Goal: Task Accomplishment & Management: Manage account settings

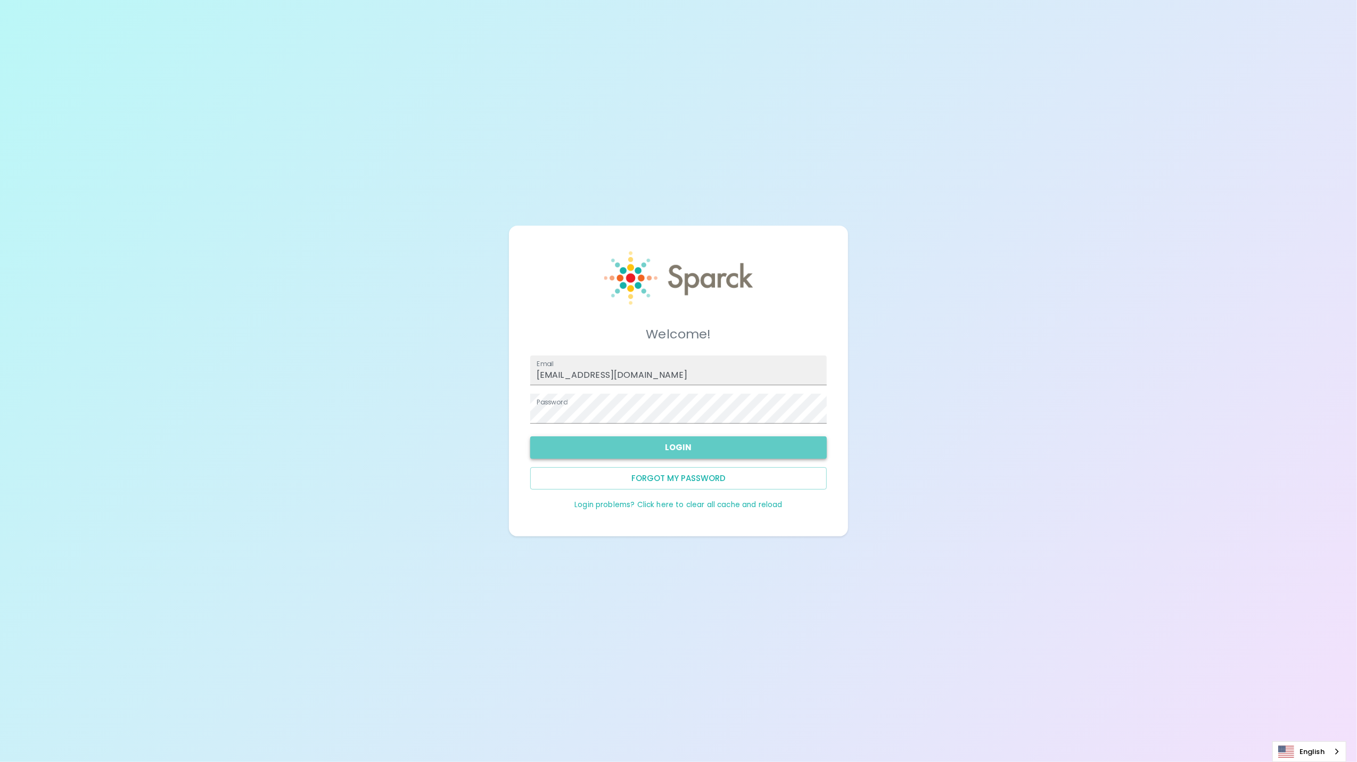
click at [667, 449] on button "Login" at bounding box center [678, 447] width 296 height 22
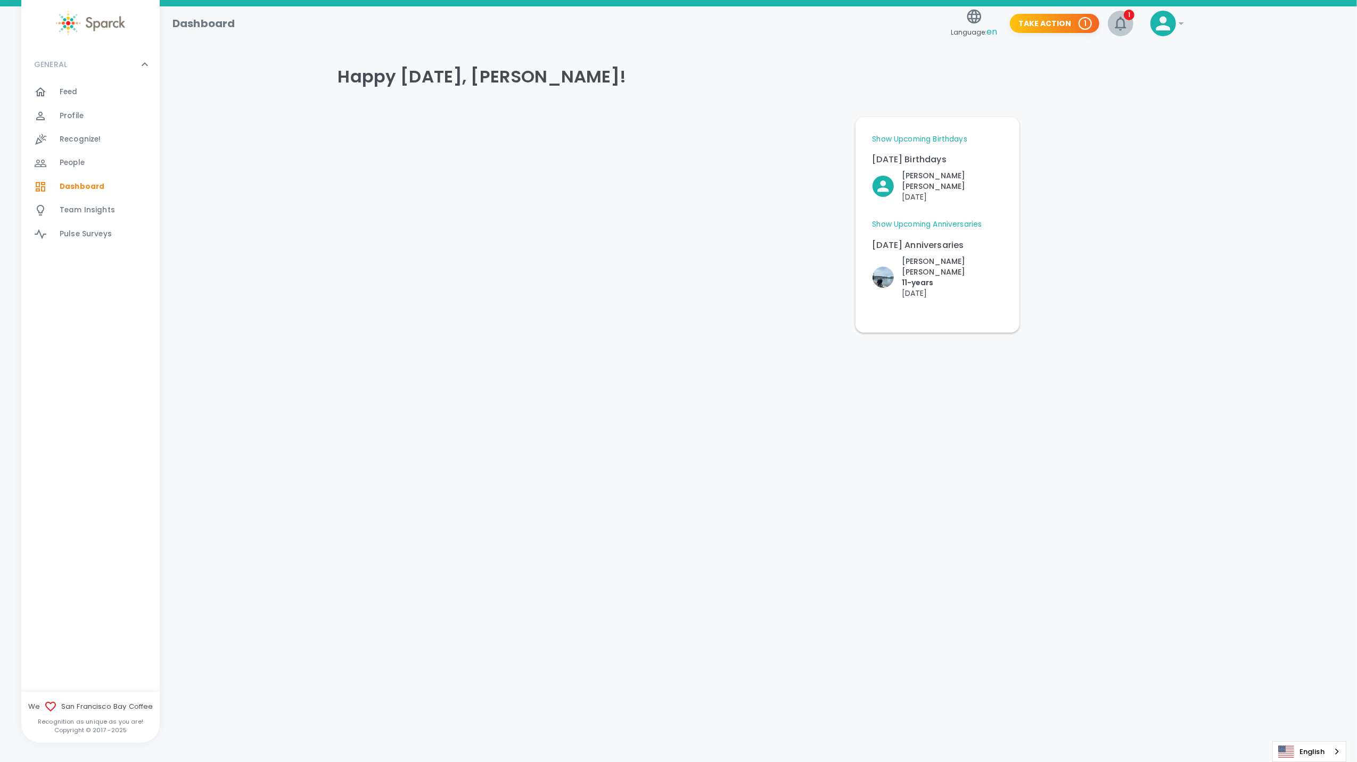
click at [1120, 28] on icon "button" at bounding box center [1120, 24] width 11 height 14
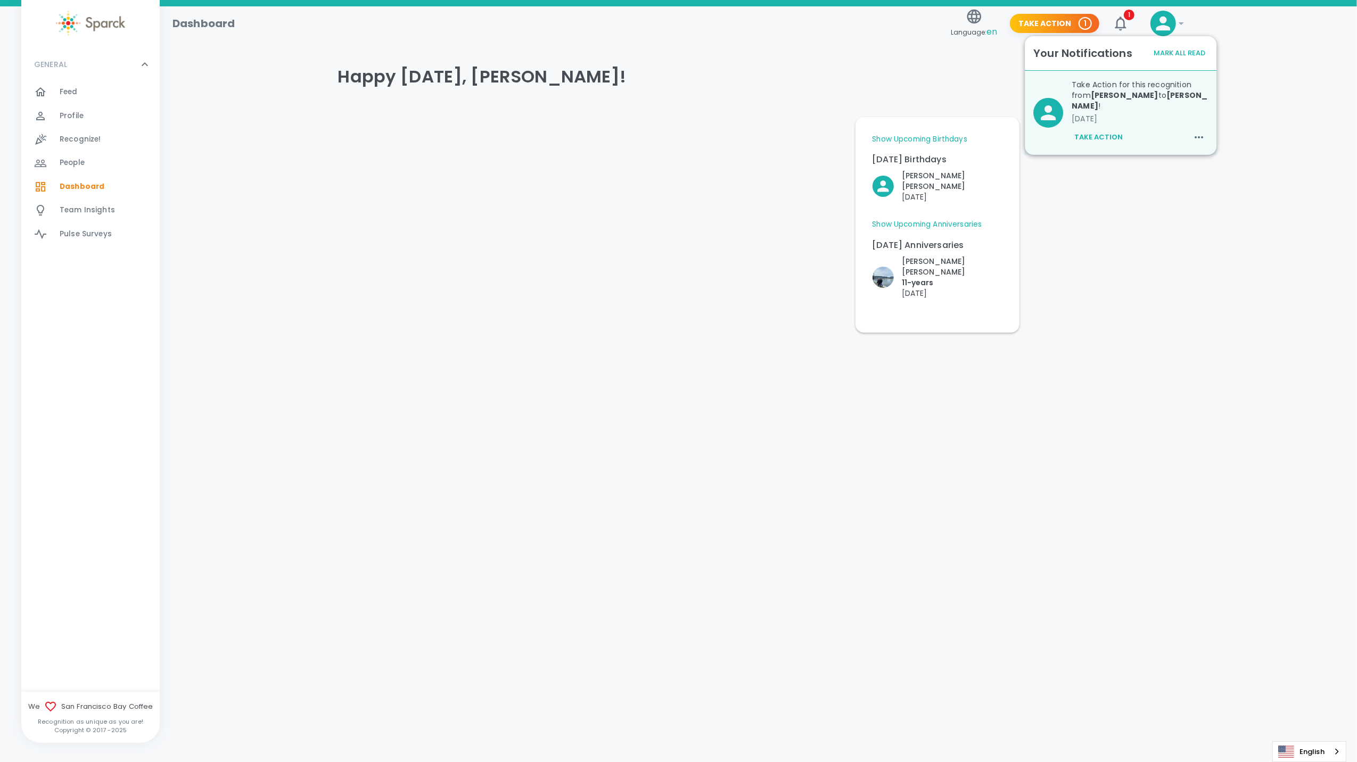
click at [1097, 128] on button "Take Action" at bounding box center [1098, 137] width 54 height 18
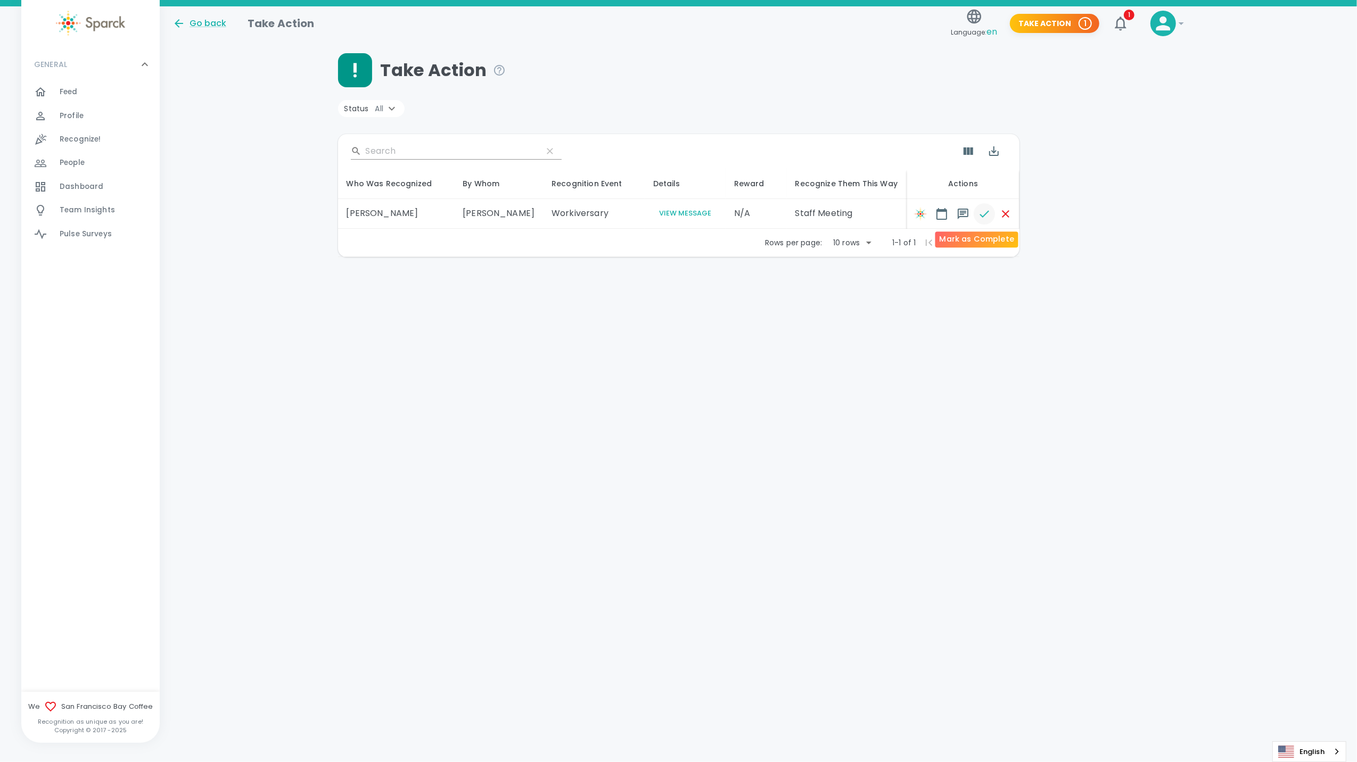
click at [978, 214] on icon "button" at bounding box center [984, 214] width 13 height 13
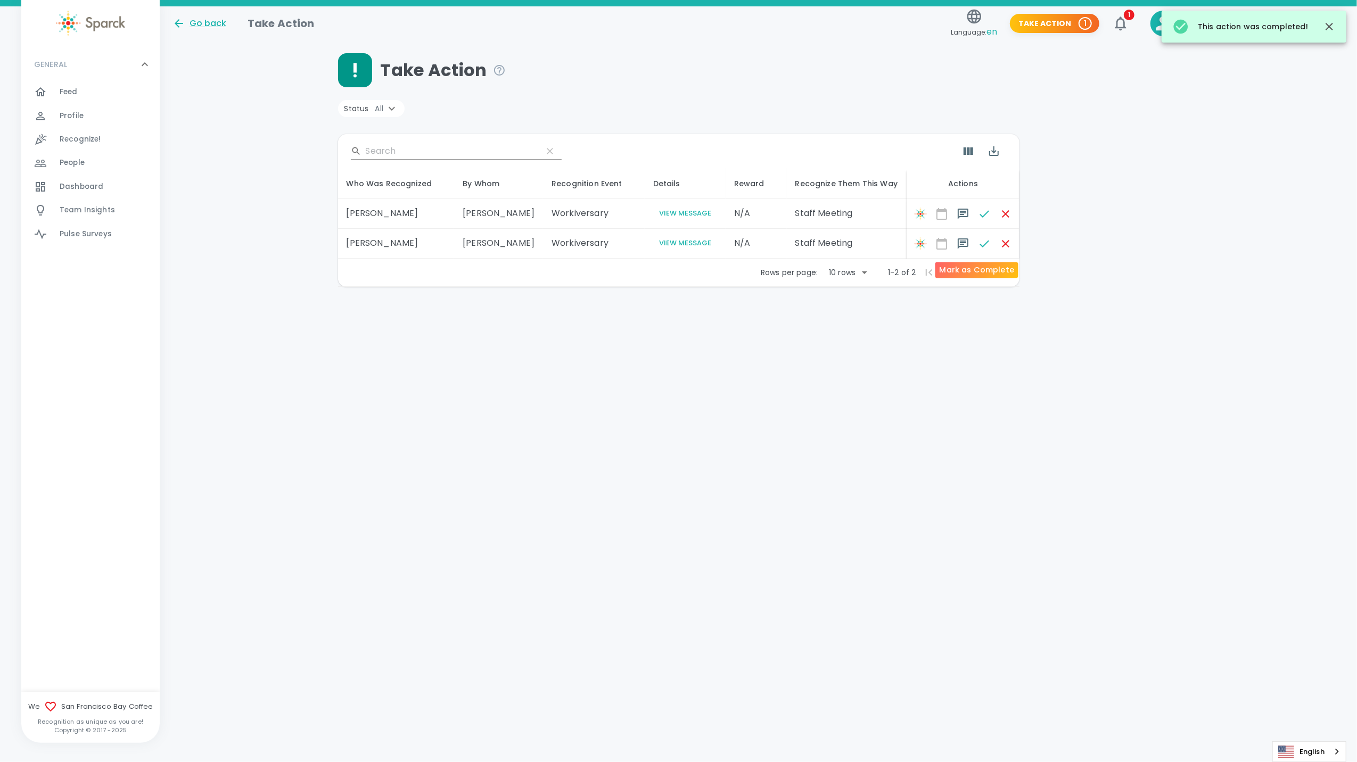
click at [974, 245] on span at bounding box center [984, 243] width 21 height 21
click at [974, 212] on span at bounding box center [984, 213] width 21 height 21
click at [974, 243] on span at bounding box center [984, 243] width 21 height 21
click at [999, 218] on span at bounding box center [1005, 213] width 21 height 21
click at [995, 214] on span at bounding box center [1005, 213] width 21 height 21
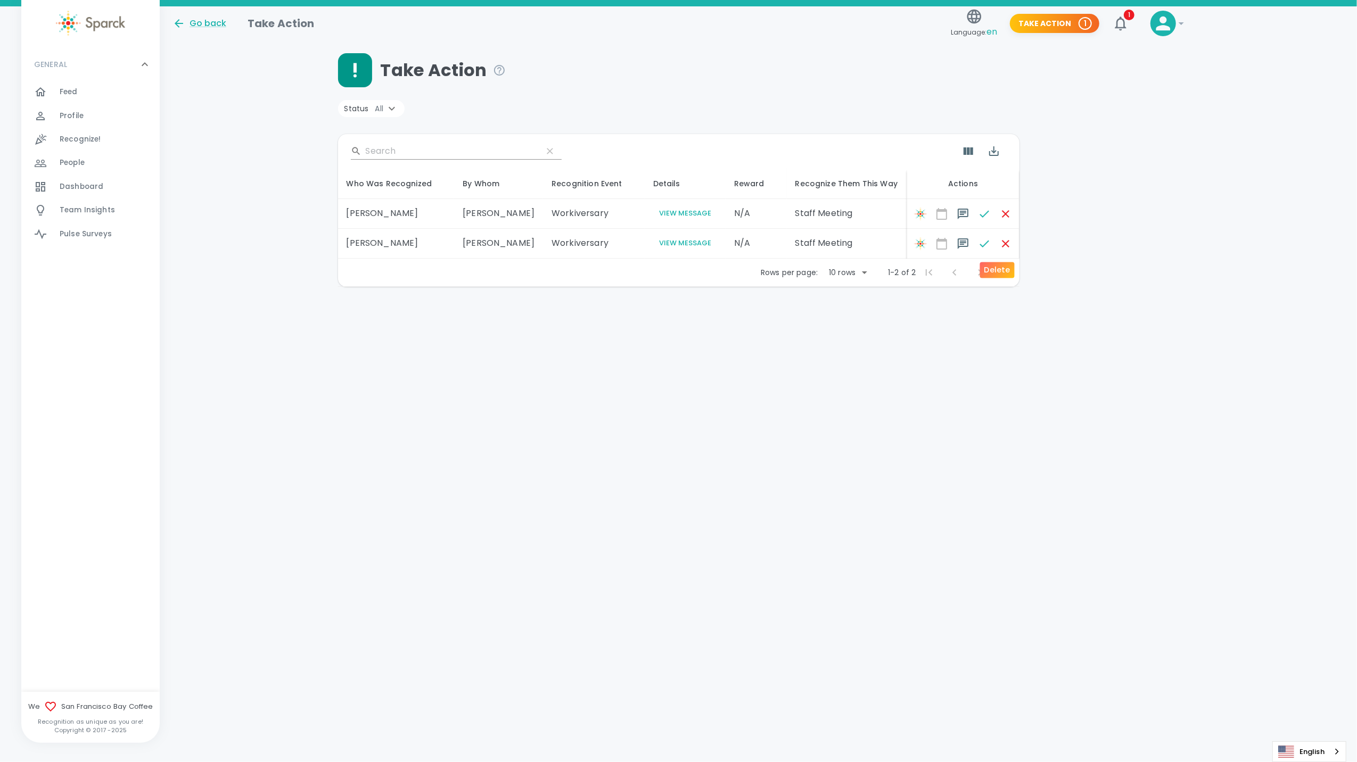
click at [995, 238] on span at bounding box center [1005, 243] width 21 height 21
click at [912, 207] on span at bounding box center [920, 213] width 21 height 21
click at [910, 212] on span at bounding box center [920, 213] width 21 height 21
click at [910, 245] on span at bounding box center [920, 243] width 21 height 21
click at [665, 215] on button "View Message" at bounding box center [685, 214] width 64 height 12
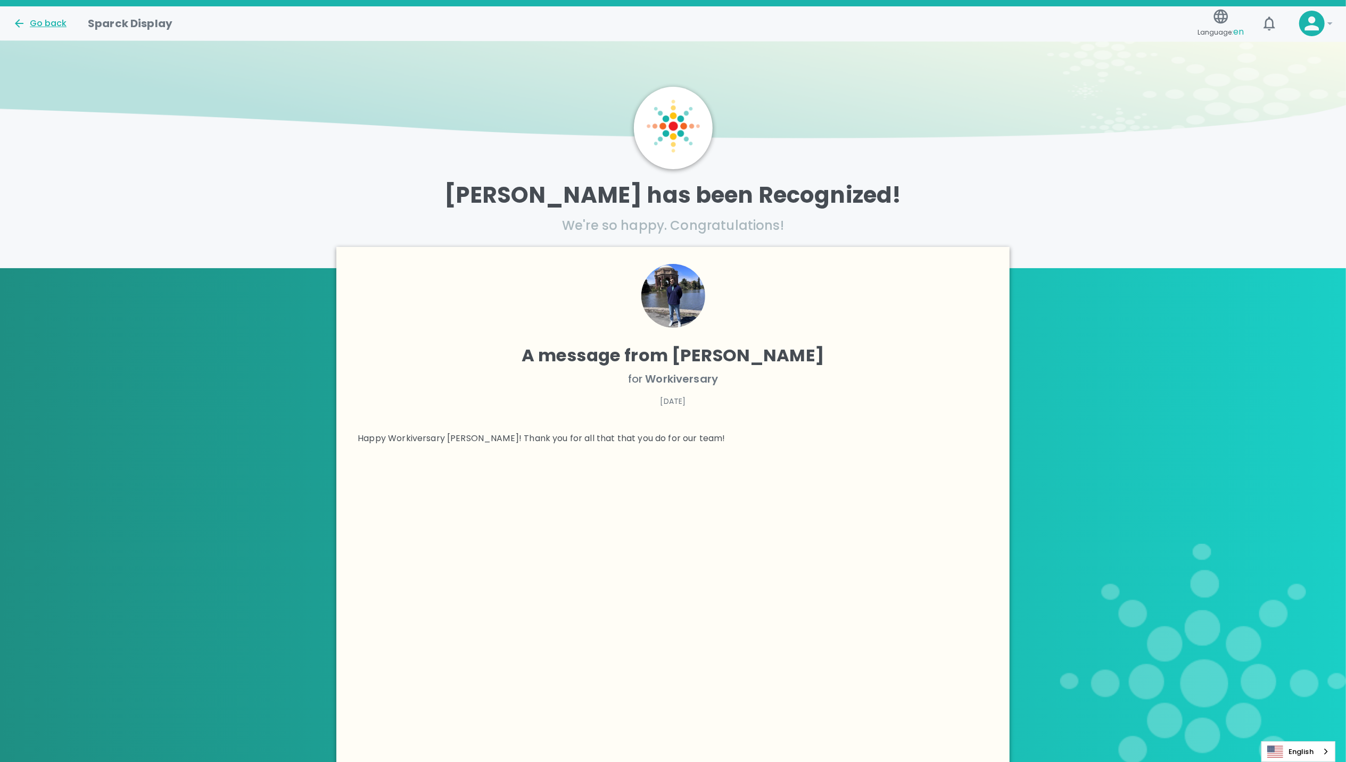
click at [31, 28] on div "Go back" at bounding box center [40, 23] width 54 height 13
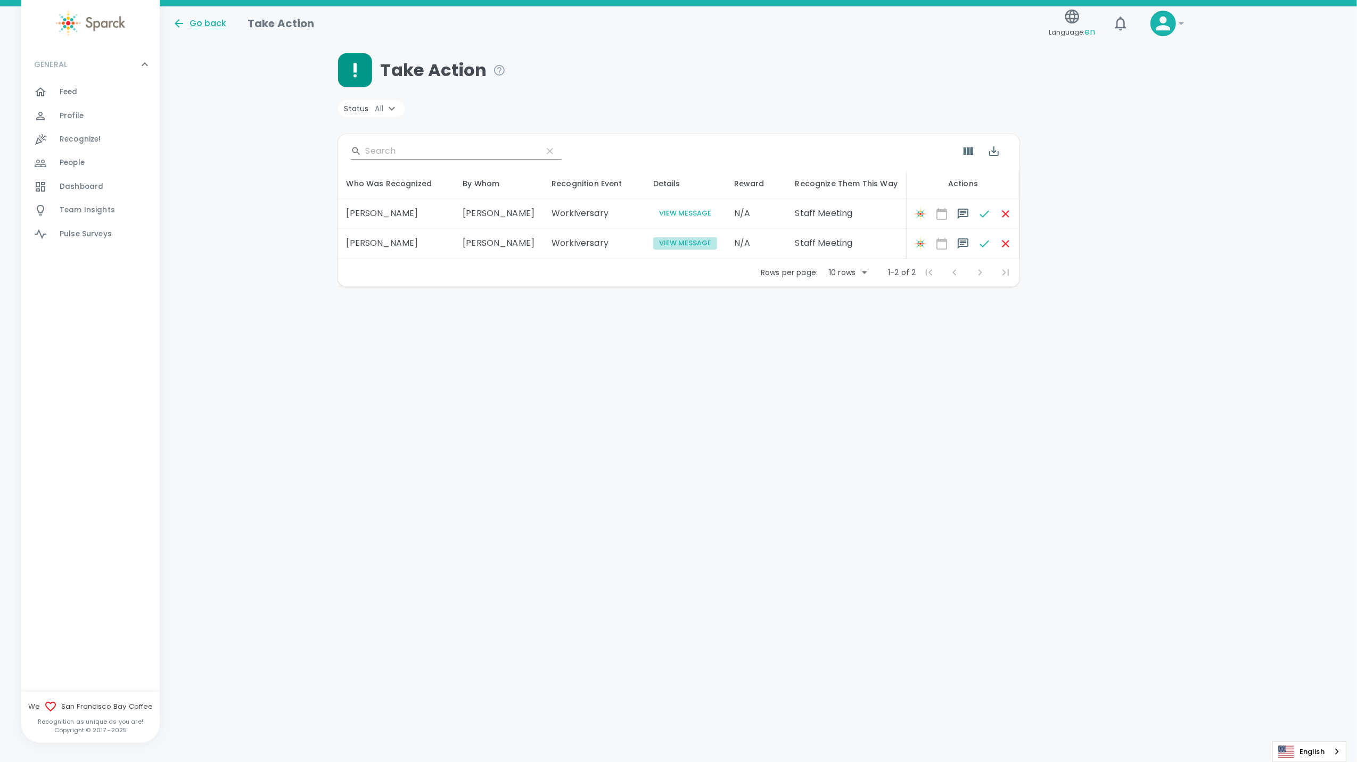
click at [663, 246] on button "View Message" at bounding box center [685, 243] width 64 height 12
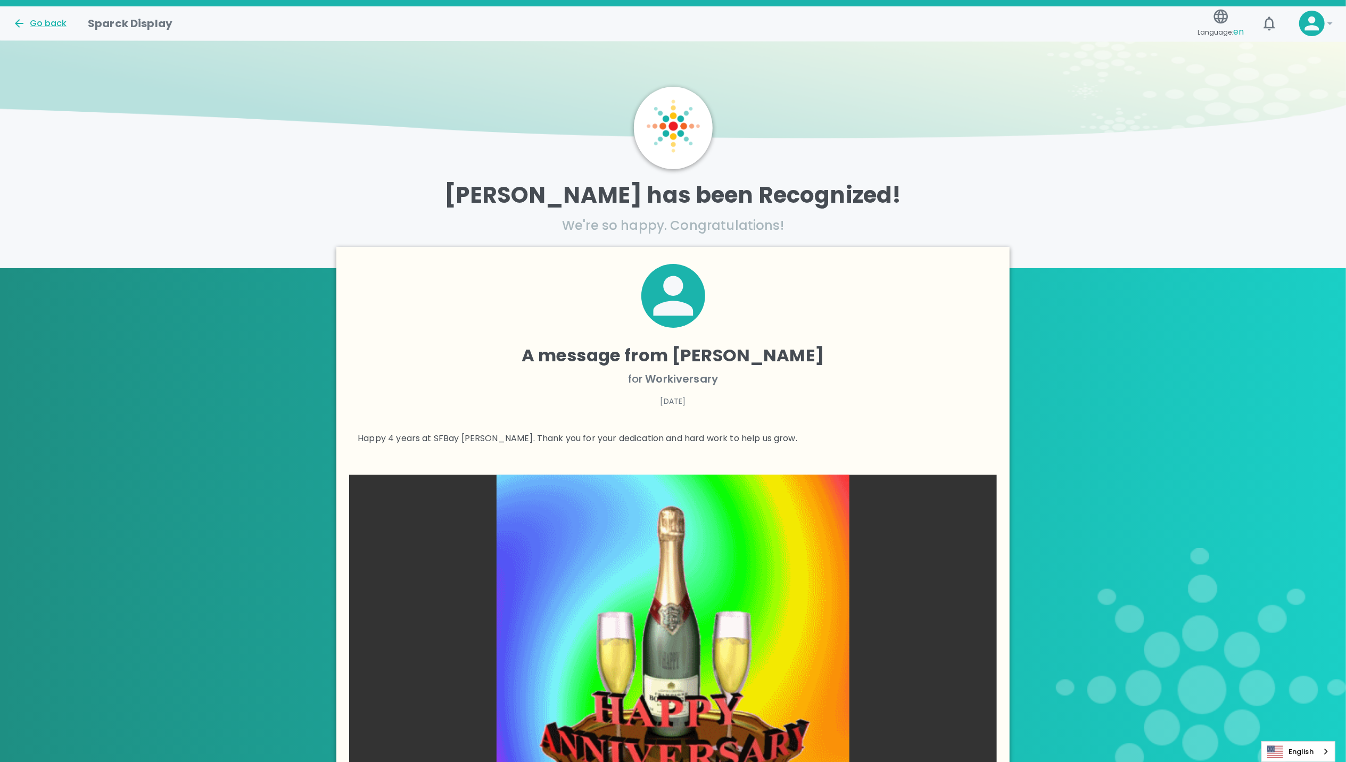
click at [37, 26] on div "Go back" at bounding box center [40, 23] width 54 height 13
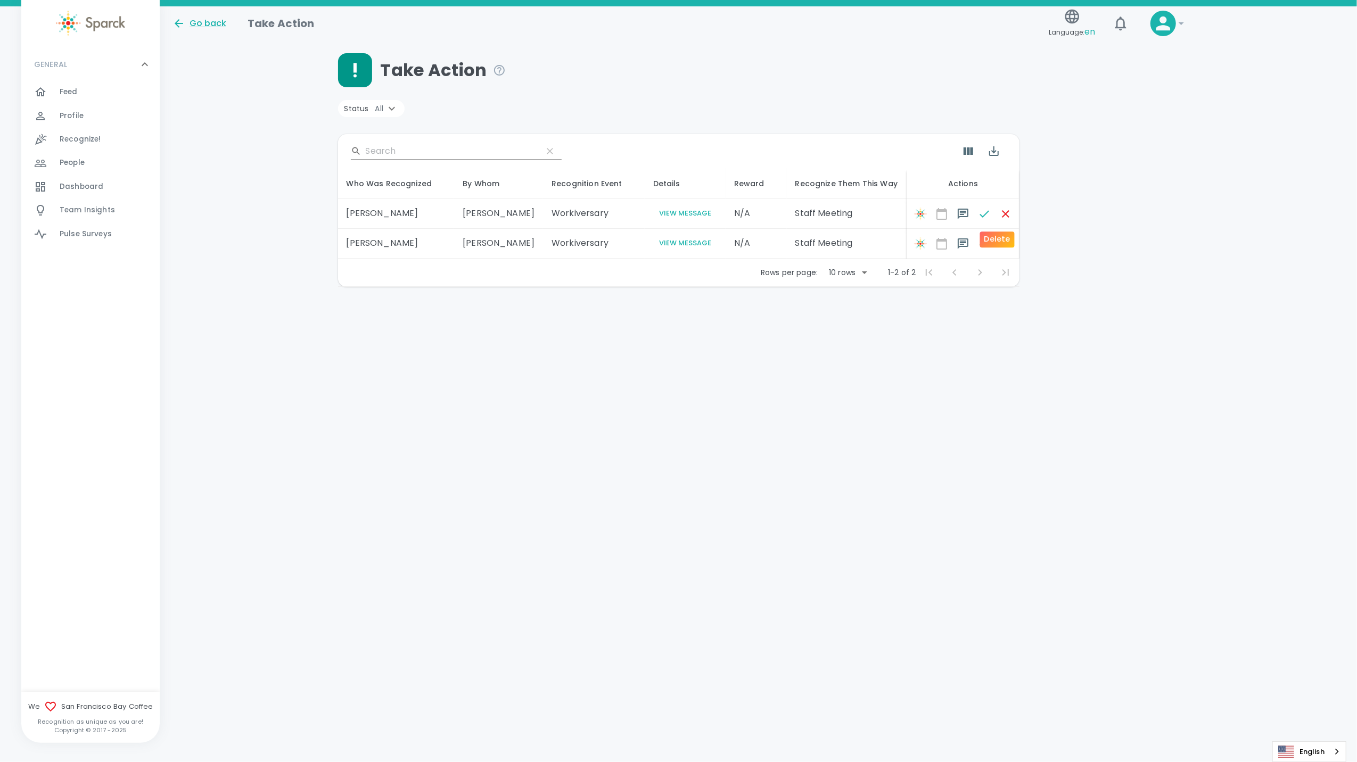
click at [996, 210] on span at bounding box center [1005, 213] width 21 height 21
click at [1000, 255] on div "Delete" at bounding box center [997, 267] width 37 height 24
click at [997, 246] on span at bounding box center [1005, 243] width 21 height 21
click at [396, 103] on icon at bounding box center [391, 108] width 13 height 13
click at [347, 153] on input "Complete" at bounding box center [347, 155] width 22 height 22
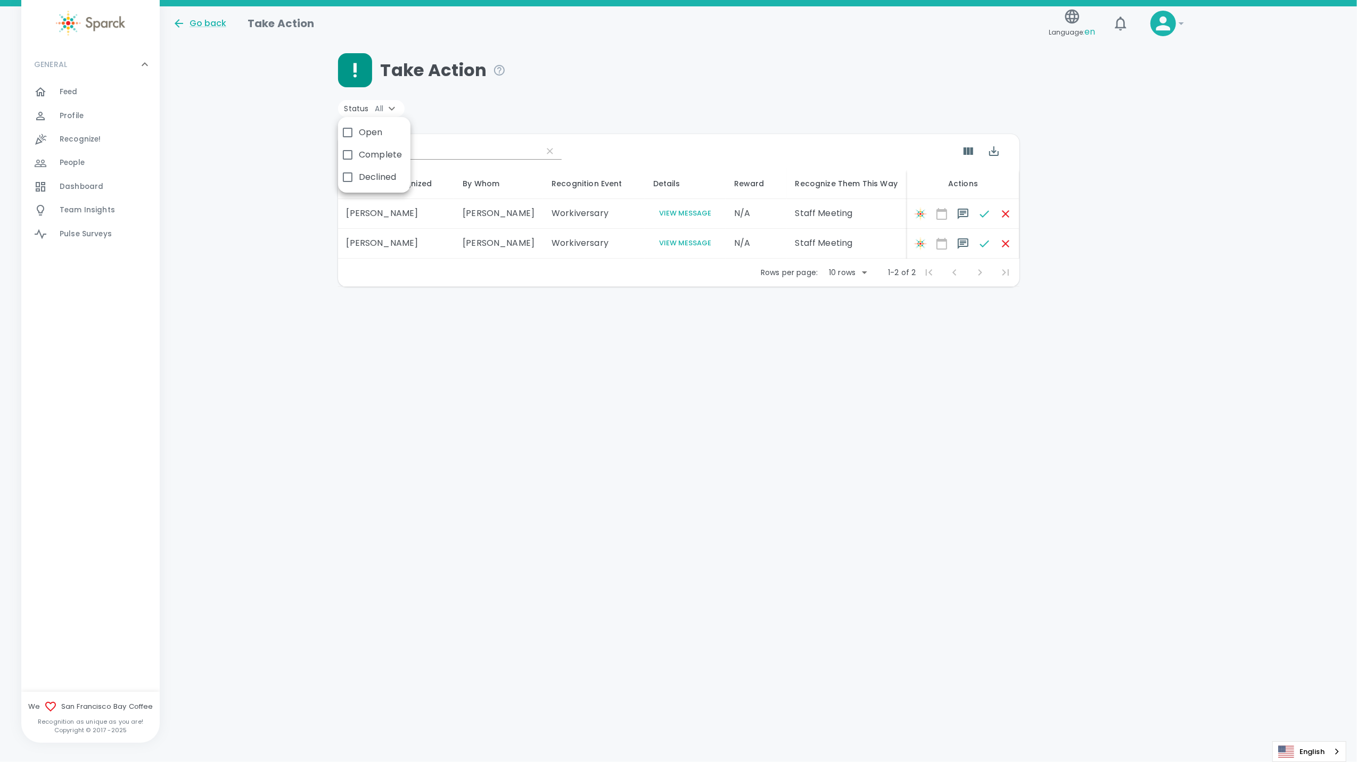
checkbox input "true"
click at [995, 214] on div at bounding box center [678, 381] width 1357 height 762
click at [996, 220] on span at bounding box center [1005, 213] width 21 height 21
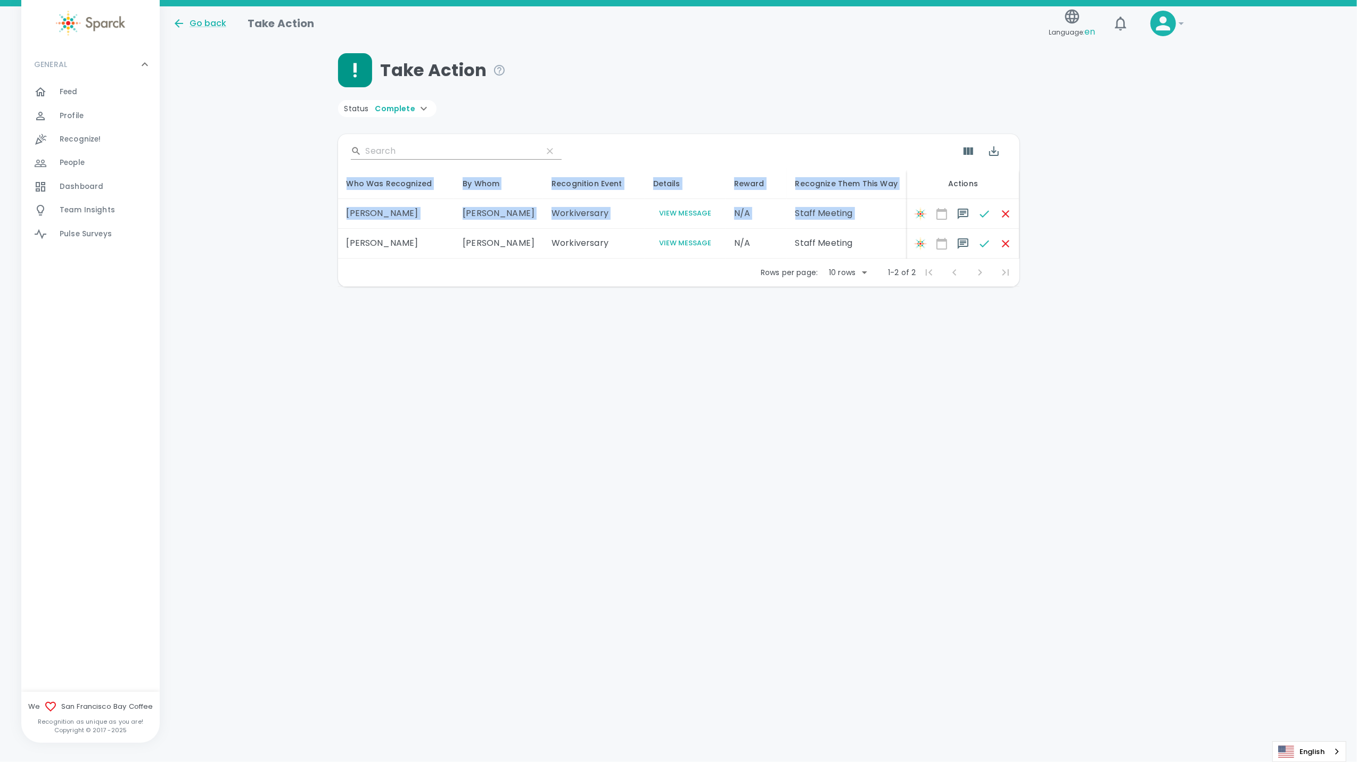
drag, startPoint x: 996, startPoint y: 220, endPoint x: 1069, endPoint y: 212, distance: 72.8
click at [1069, 212] on div "Take Action Status Complete ​ Who Was Recognized By Whom Recognition Event Deta…" at bounding box center [758, 170] width 1172 height 234
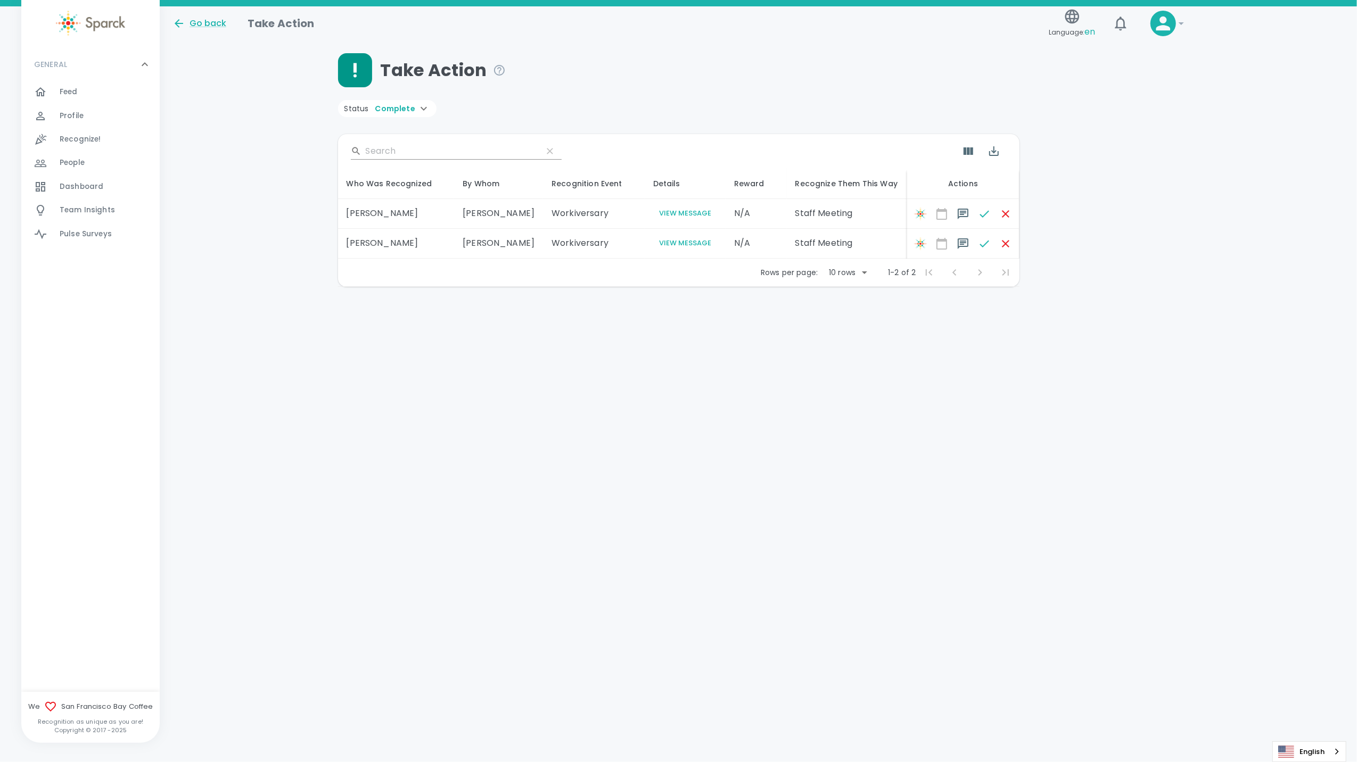
drag, startPoint x: 1069, startPoint y: 212, endPoint x: 1000, endPoint y: 216, distance: 69.3
click at [1000, 216] on span at bounding box center [1005, 213] width 21 height 21
click at [995, 236] on span at bounding box center [1005, 243] width 21 height 21
click at [995, 205] on span at bounding box center [1005, 213] width 21 height 21
click at [417, 105] on icon at bounding box center [423, 108] width 13 height 13
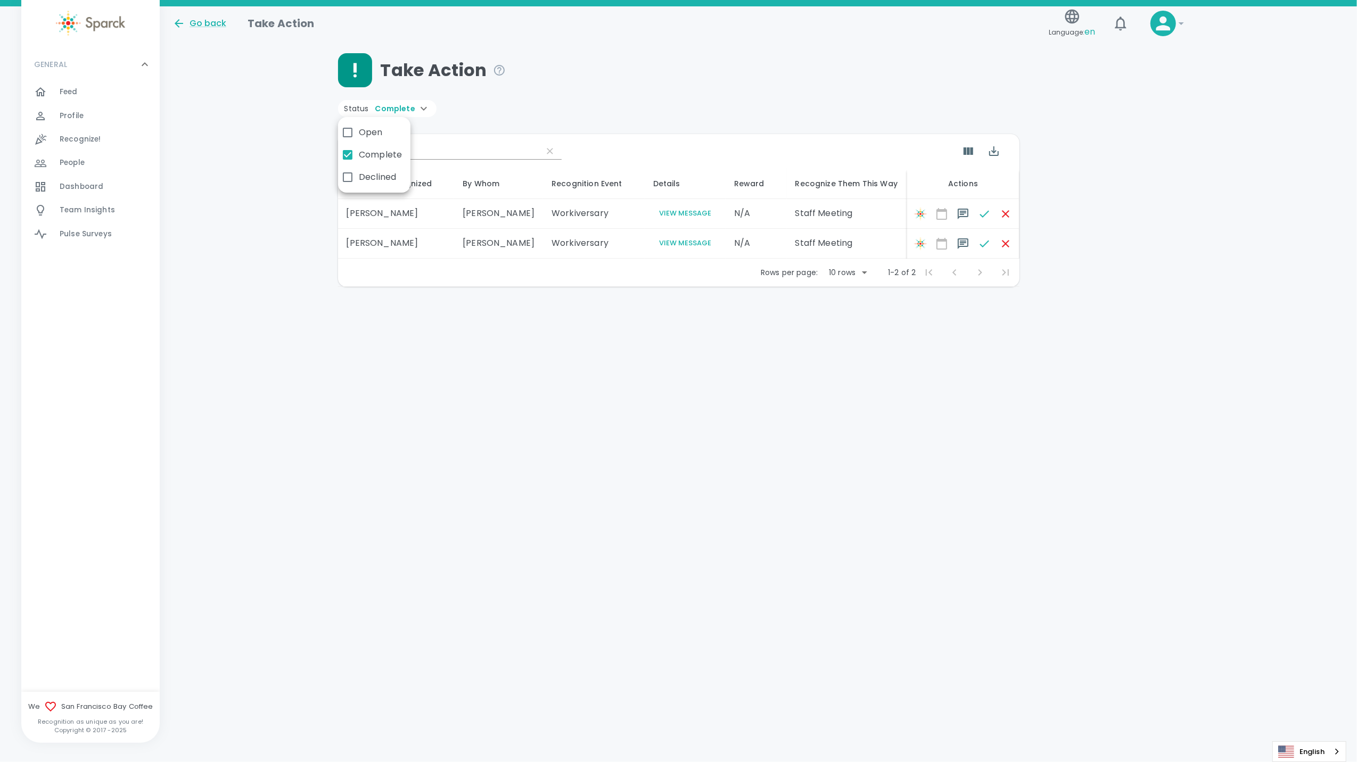
click at [359, 133] on span "Open" at bounding box center [371, 132] width 24 height 13
click at [359, 133] on input "Open" at bounding box center [347, 132] width 22 height 22
checkbox input "true"
click at [350, 150] on input "Complete" at bounding box center [347, 155] width 22 height 22
checkbox input "false"
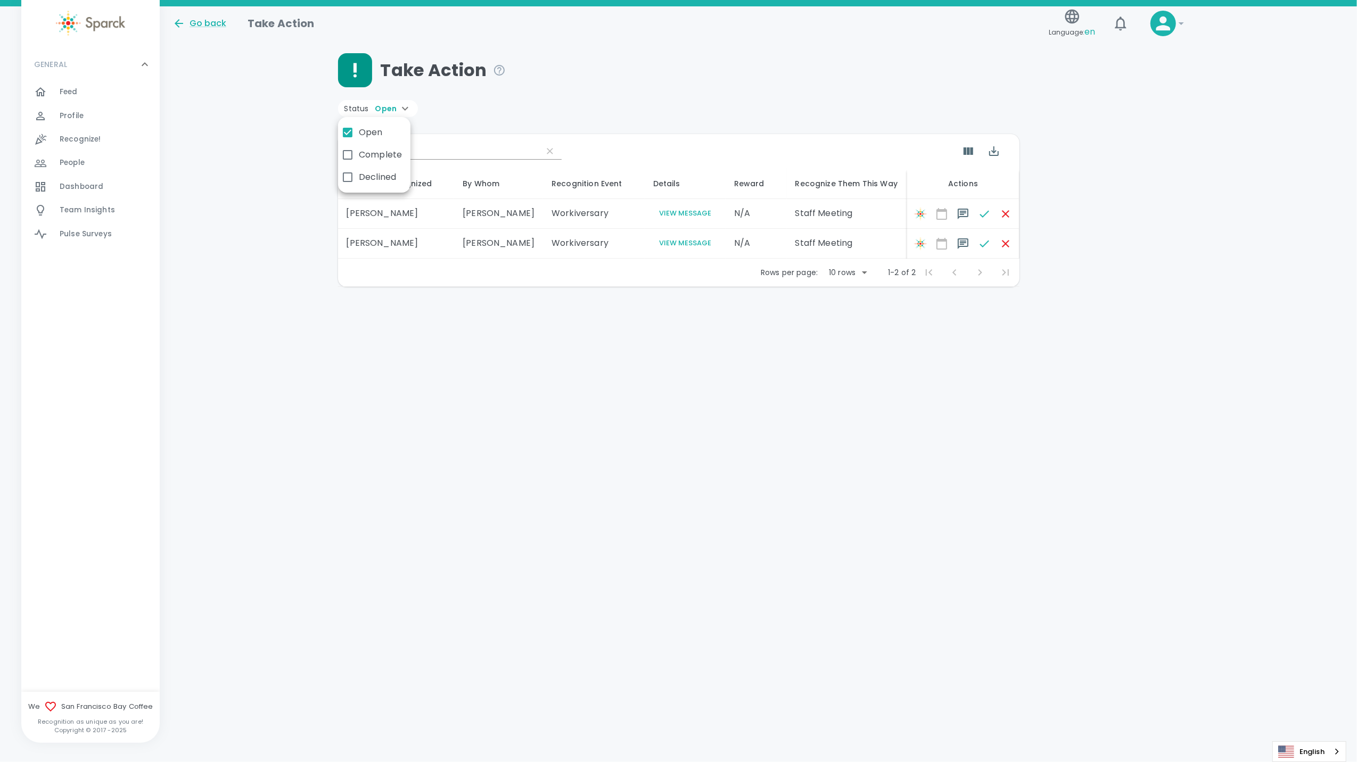
click at [994, 217] on div at bounding box center [678, 381] width 1357 height 762
click at [1002, 216] on span at bounding box center [1005, 213] width 21 height 21
click at [997, 247] on div "Delete" at bounding box center [997, 240] width 35 height 16
click at [1069, 233] on div "Take Action Status Open ​ Who Was Recognized By Whom Recognition Event Details …" at bounding box center [758, 170] width 1172 height 234
